Goal: Transaction & Acquisition: Obtain resource

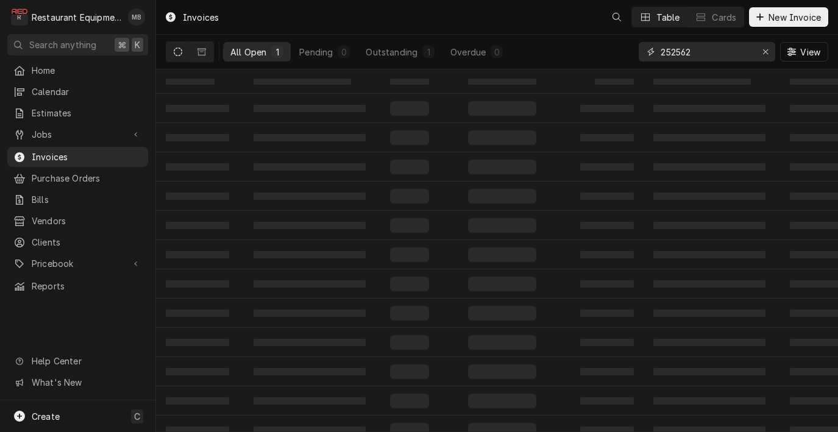
click at [713, 51] on input "252562" at bounding box center [706, 52] width 91 height 20
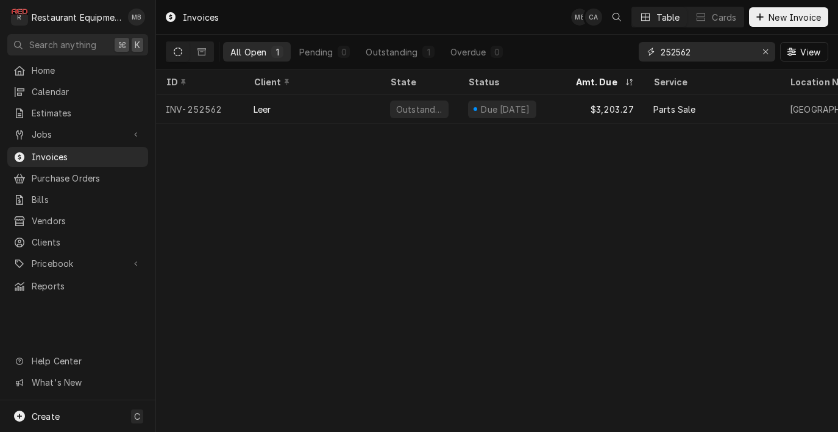
paste input "INV-25211"
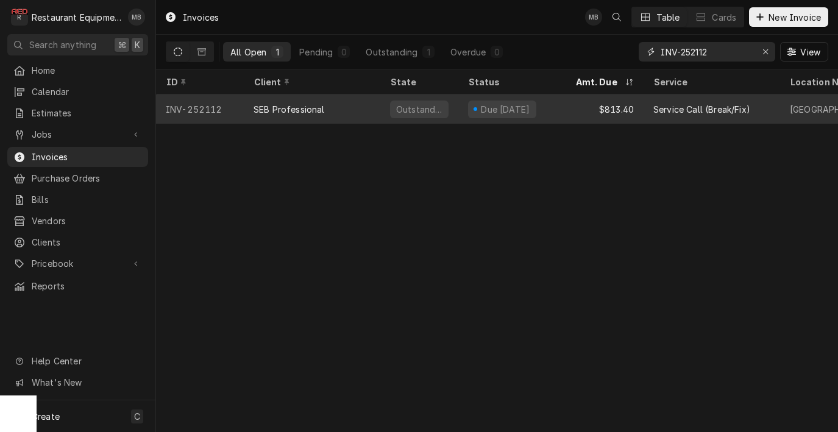
type input "INV-252112"
click at [608, 104] on div "$813.40" at bounding box center [605, 109] width 78 height 29
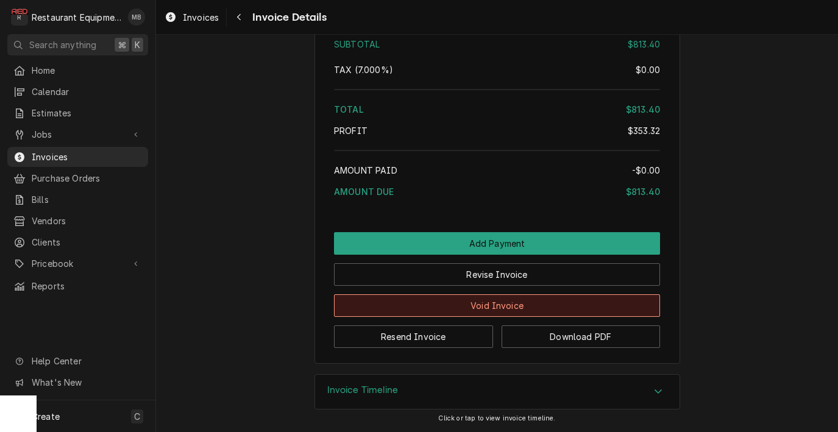
scroll to position [3060, 0]
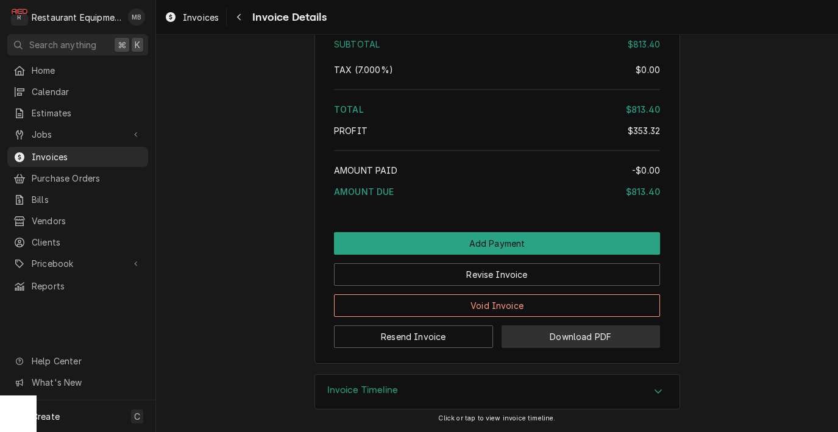
click at [535, 337] on button "Download PDF" at bounding box center [581, 337] width 159 height 23
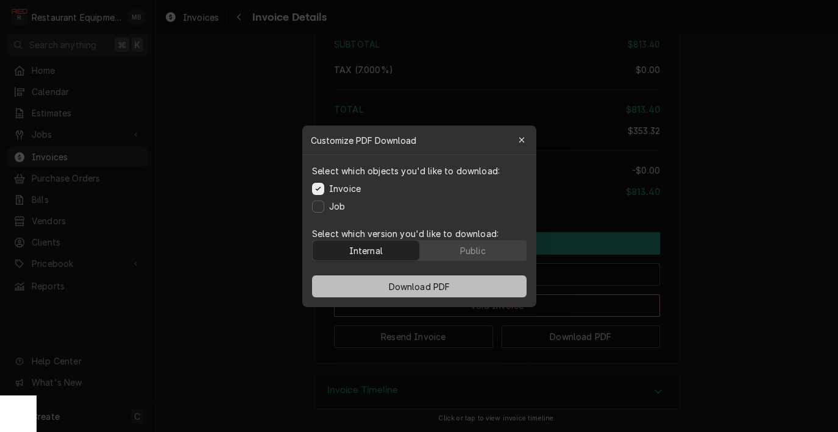
click at [395, 288] on span "Download PDF" at bounding box center [419, 286] width 66 height 13
